Goal: Task Accomplishment & Management: Manage account settings

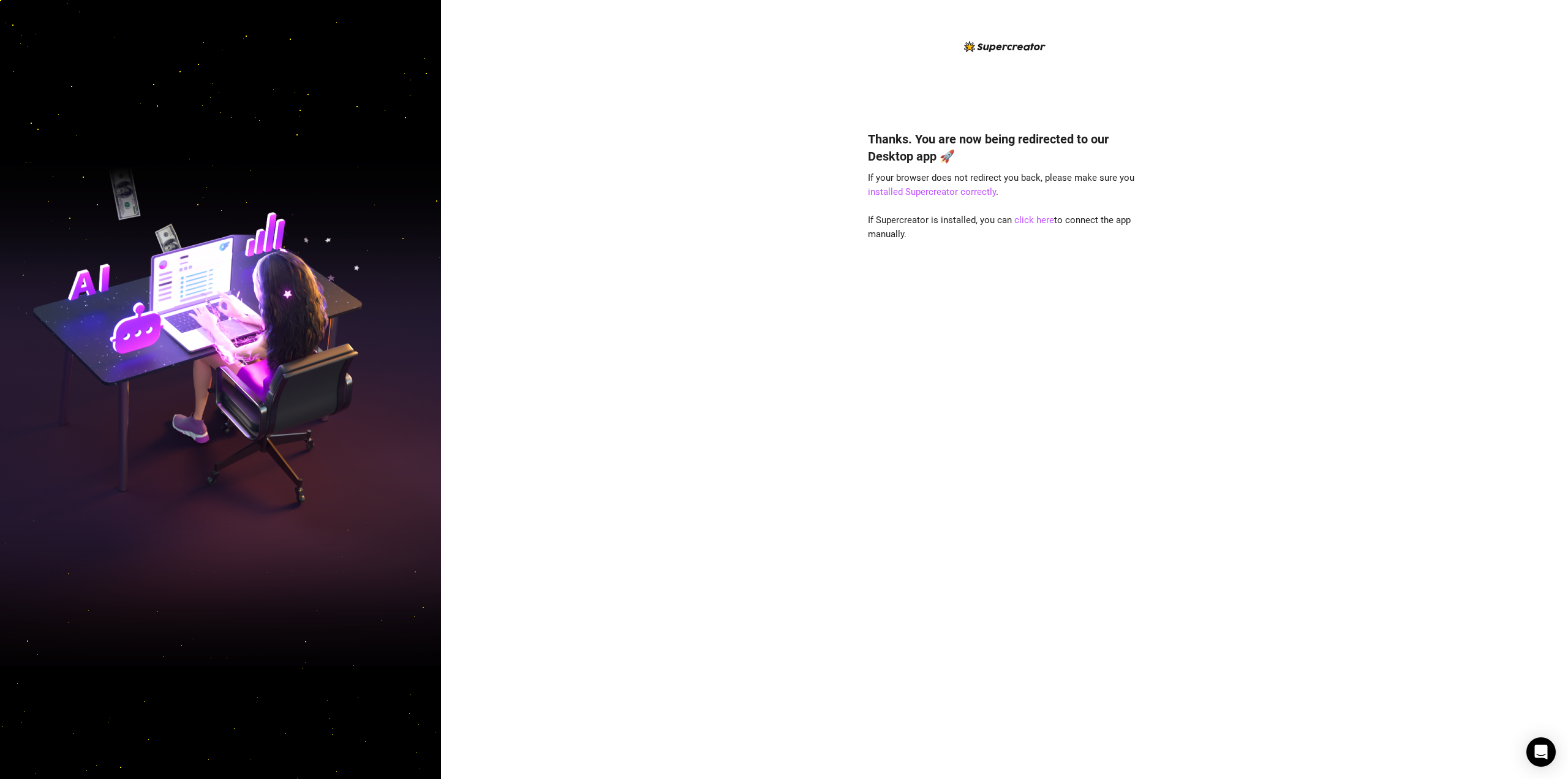
click at [586, 37] on div "Thanks. You are now being redirected to our Desktop app 🚀 If your browser does …" at bounding box center [1004, 389] width 1127 height 779
click at [586, 43] on img at bounding box center [1005, 46] width 81 height 11
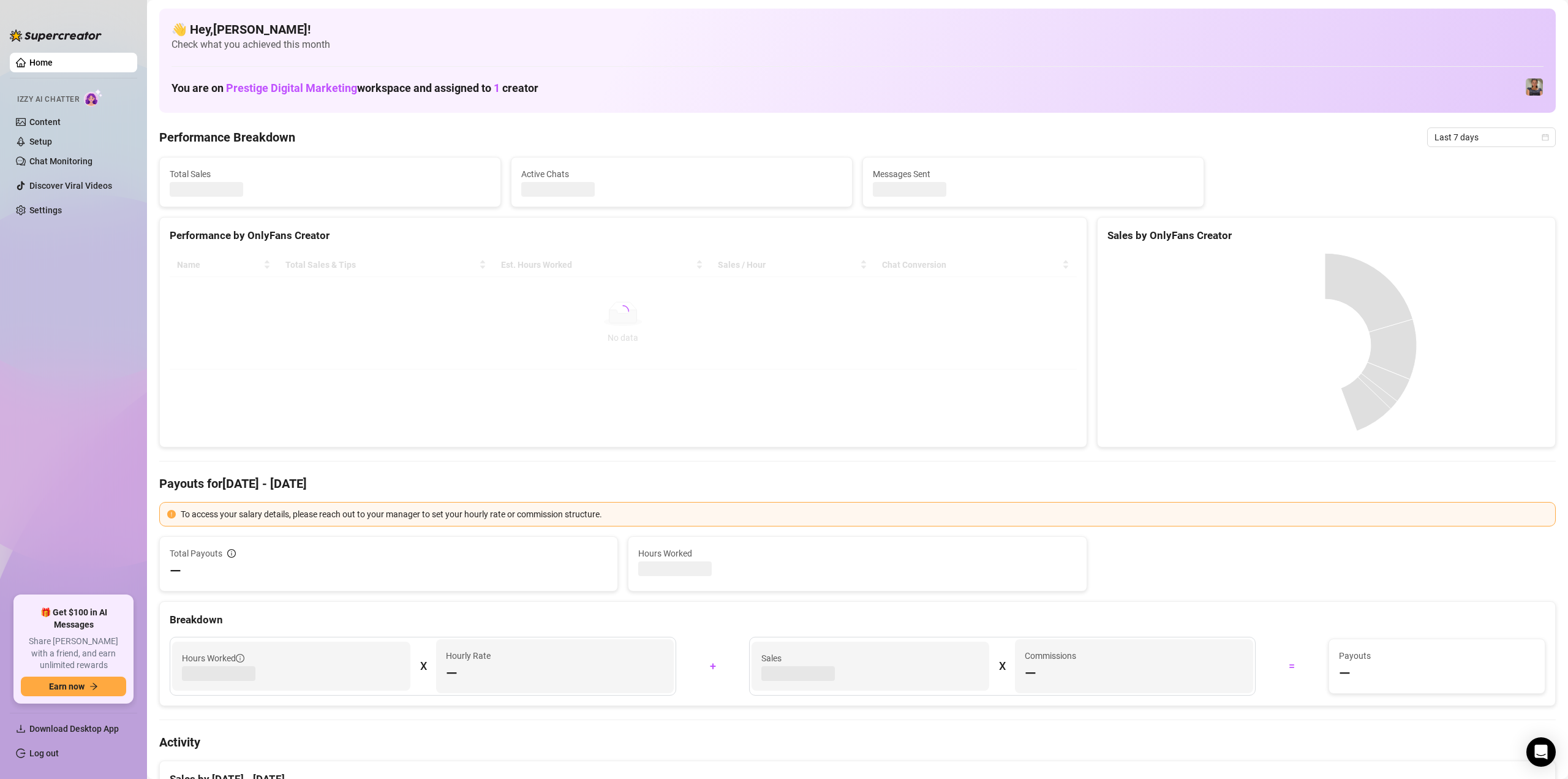
drag, startPoint x: 711, startPoint y: 90, endPoint x: 829, endPoint y: 79, distance: 118.5
click at [712, 90] on div "You are on Prestige Digital Marketing workspace and assigned to 1 creator" at bounding box center [857, 88] width 1372 height 27
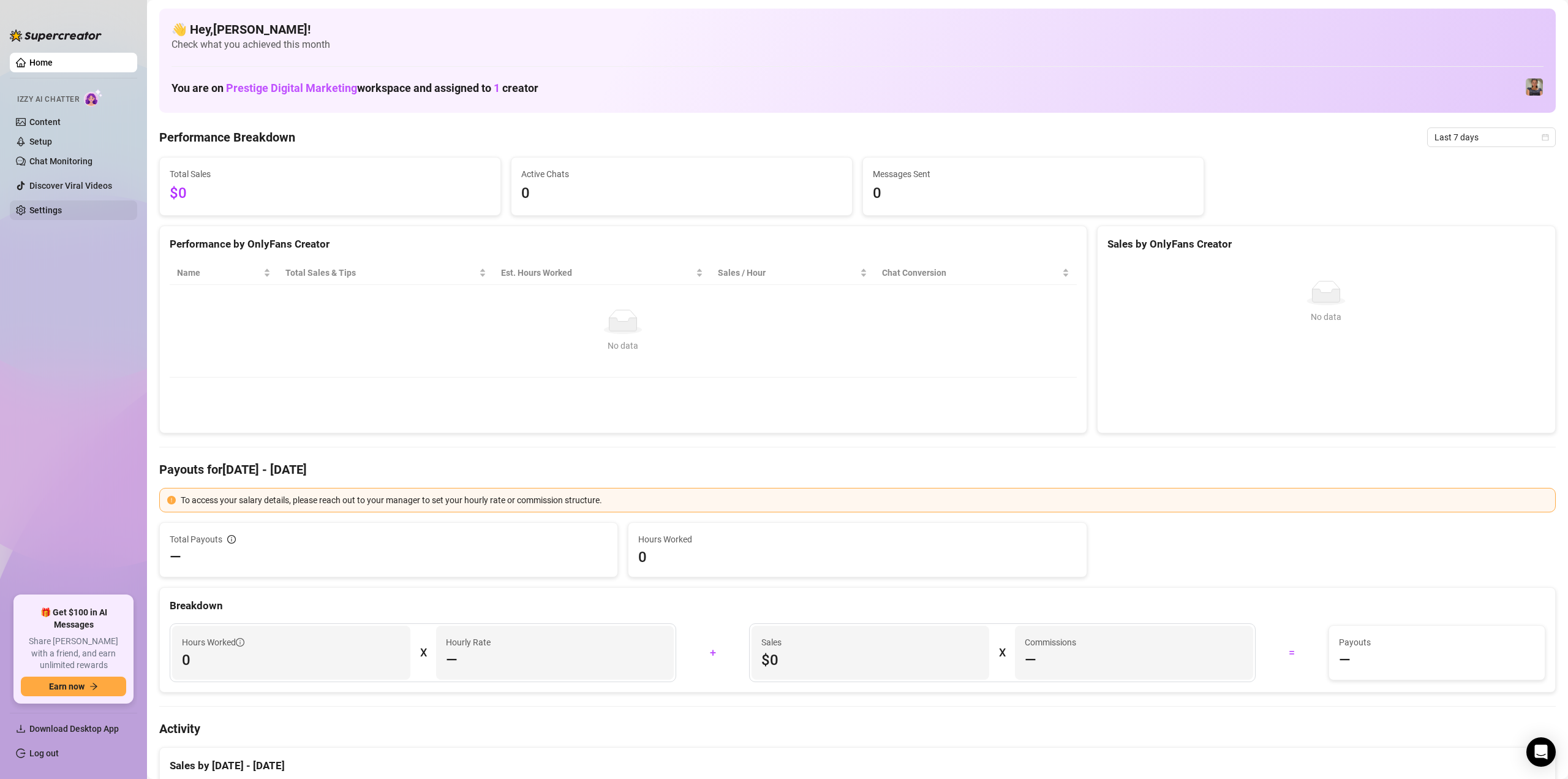
click at [36, 210] on link "Settings" at bounding box center [45, 210] width 33 height 10
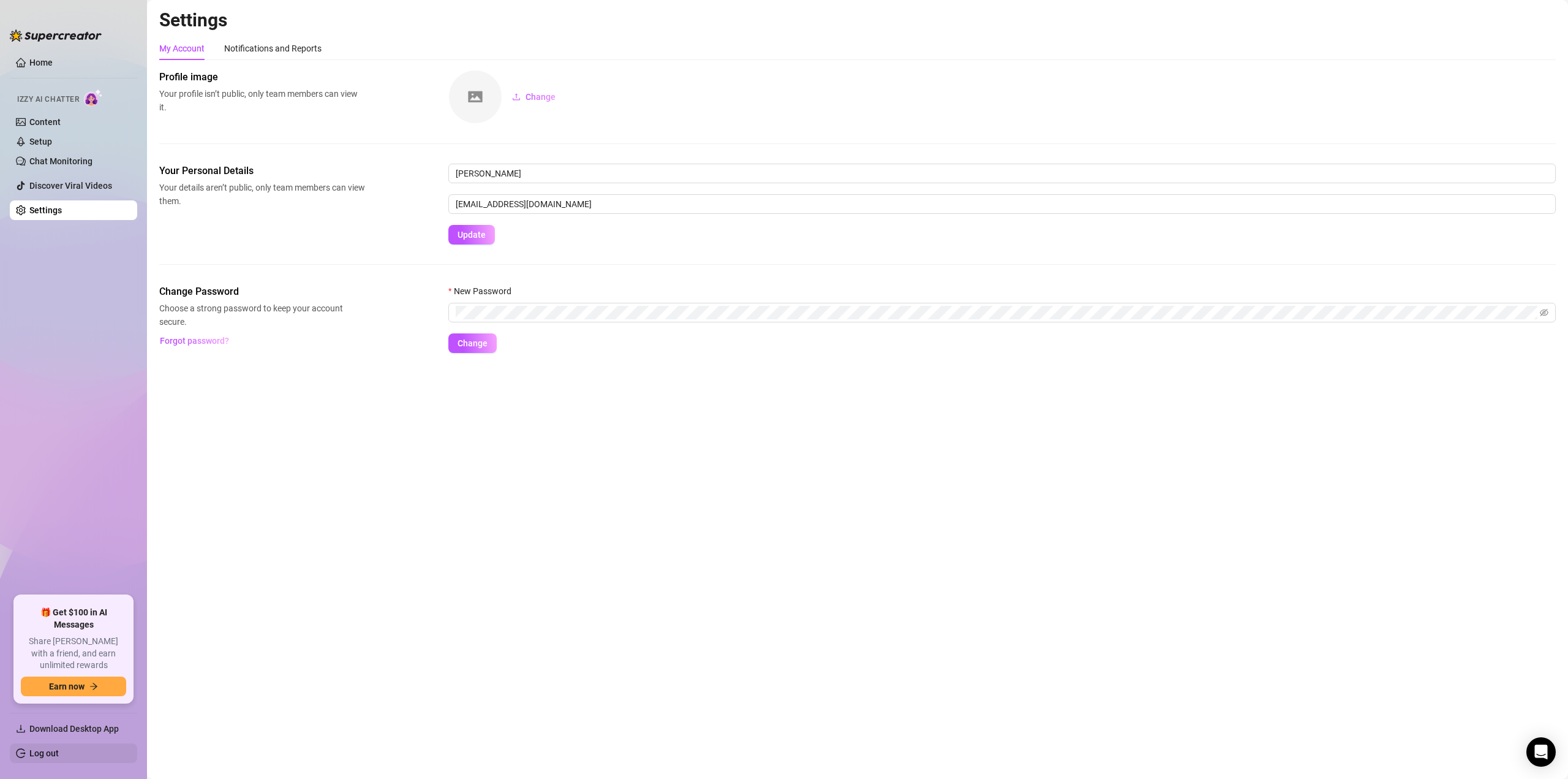
click at [59, 756] on link "Log out" at bounding box center [43, 752] width 29 height 10
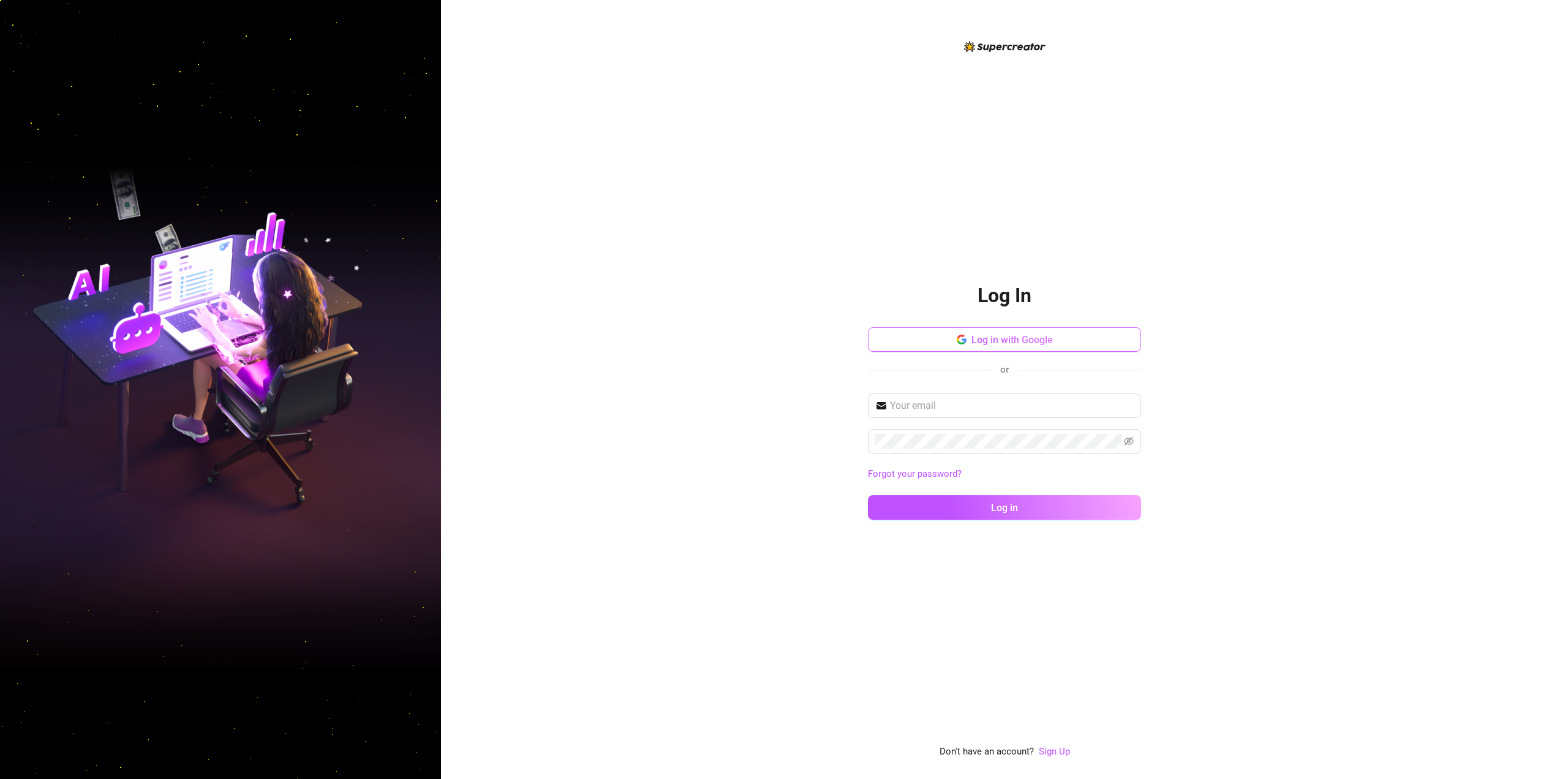
click at [1009, 344] on span "Log in with Google" at bounding box center [1012, 340] width 81 height 11
